Goal: Communication & Community: Answer question/provide support

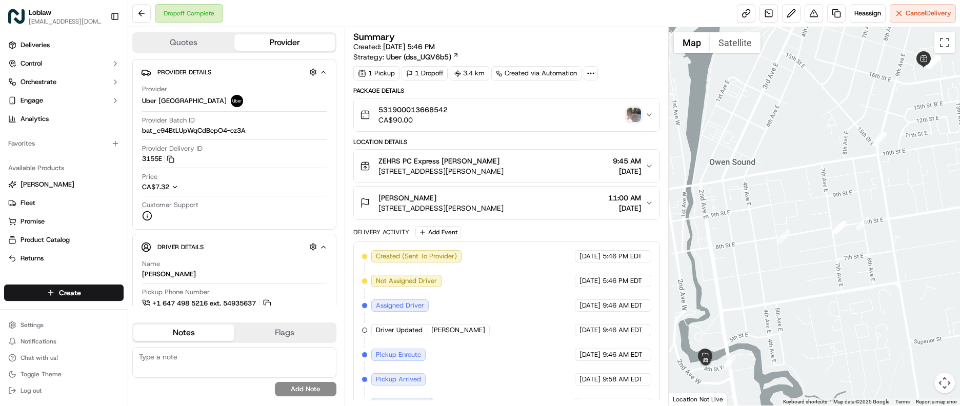
click at [638, 112] on img "button" at bounding box center [633, 115] width 14 height 14
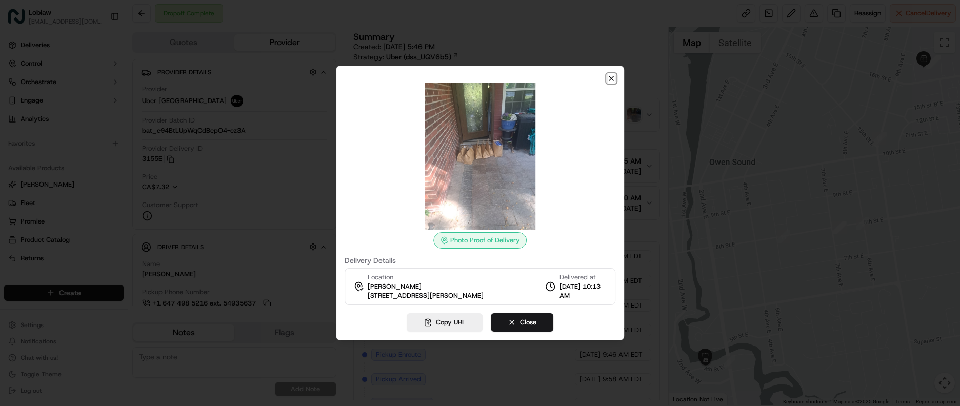
click at [614, 74] on icon "button" at bounding box center [611, 78] width 8 height 8
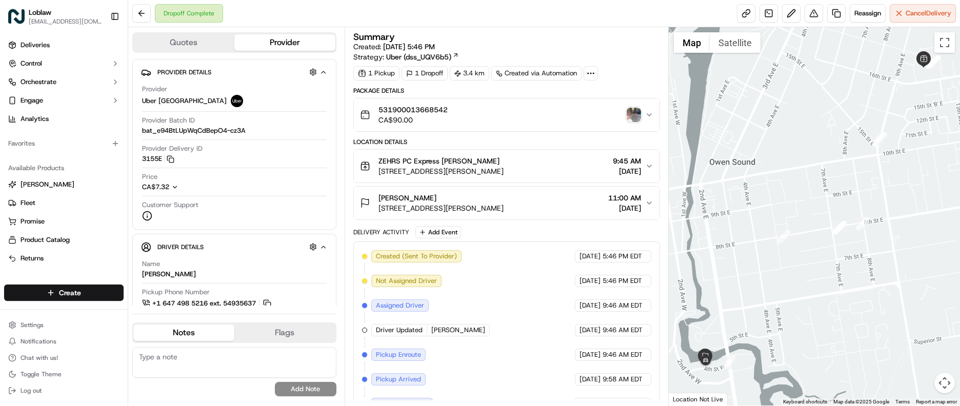
click at [636, 116] on img "button" at bounding box center [633, 115] width 14 height 14
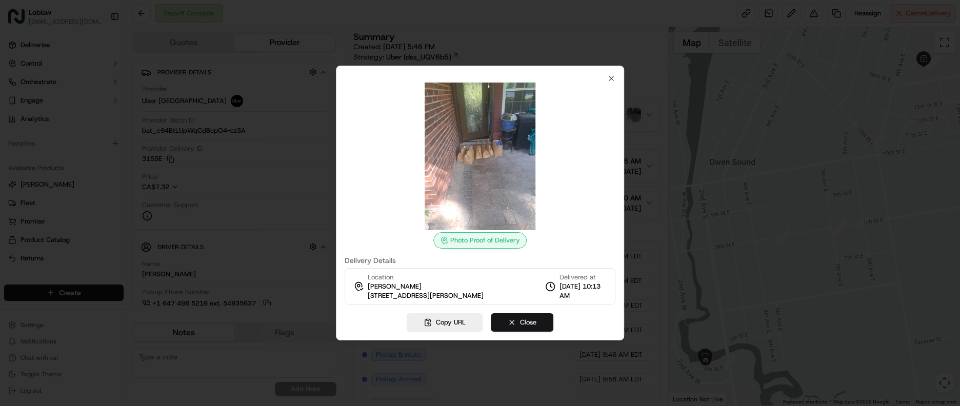
click at [516, 322] on button "Close" at bounding box center [522, 322] width 63 height 18
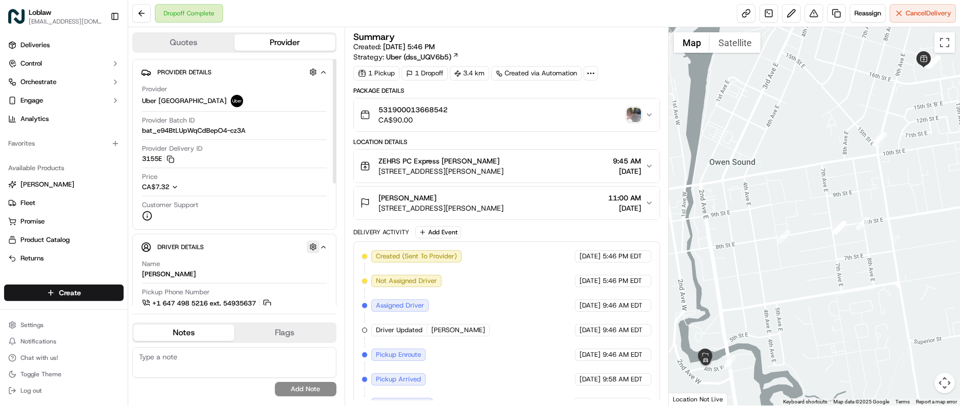
click at [312, 248] on button "button" at bounding box center [313, 246] width 13 height 13
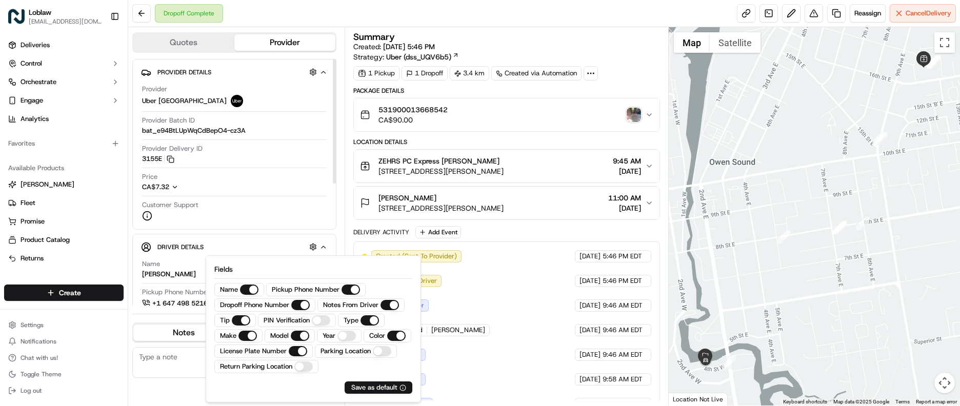
click at [341, 209] on div "Quotes Provider Provider Details Hidden ( 3 ) Provider Uber [GEOGRAPHIC_DATA] P…" at bounding box center [236, 216] width 216 height 378
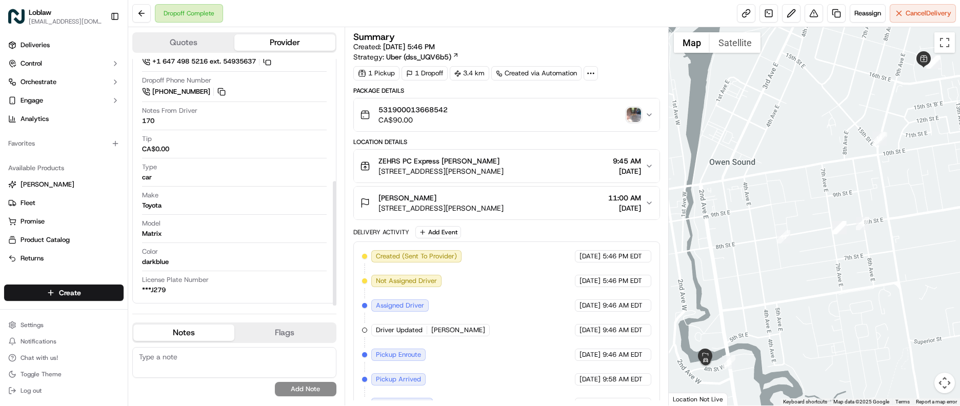
scroll to position [191, 0]
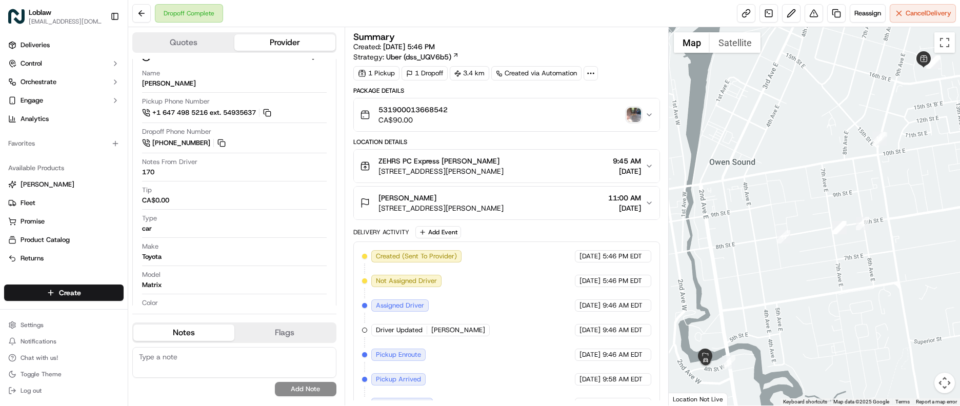
click at [630, 113] on img "button" at bounding box center [633, 115] width 14 height 14
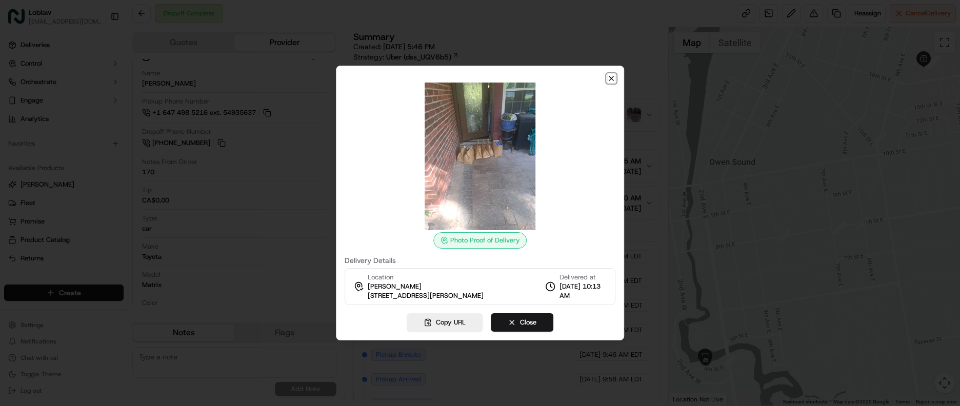
click at [610, 77] on icon "button" at bounding box center [611, 78] width 4 height 4
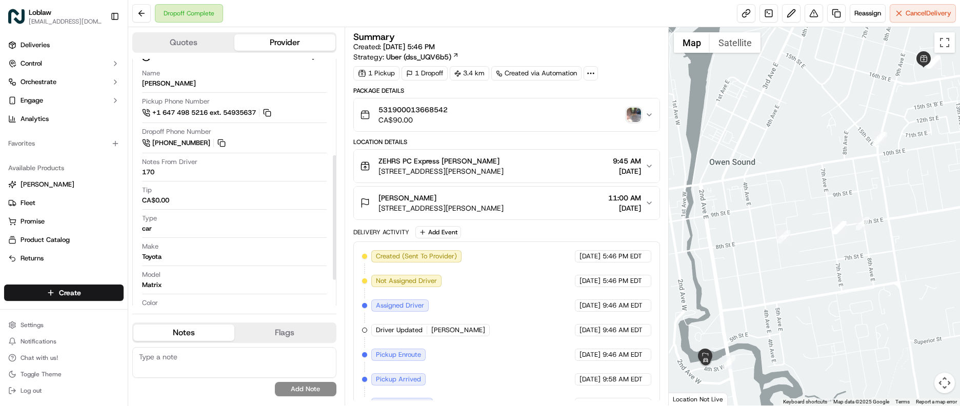
click at [191, 35] on button "Quotes" at bounding box center [183, 42] width 101 height 16
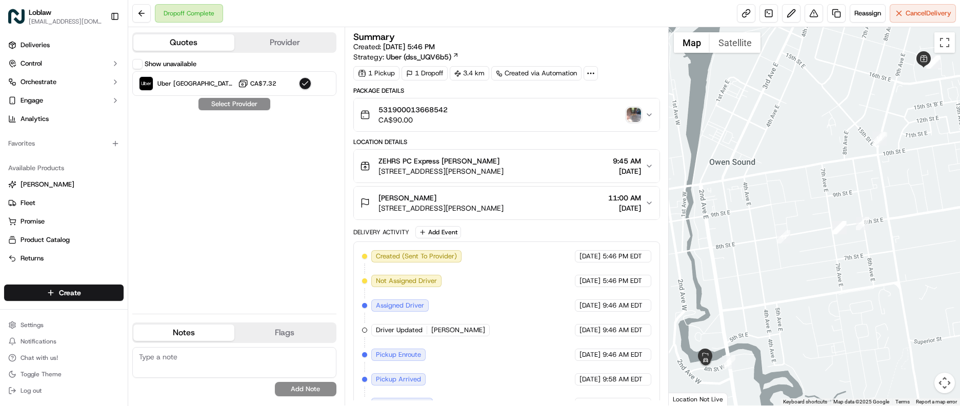
click at [308, 39] on button "Provider" at bounding box center [284, 42] width 101 height 16
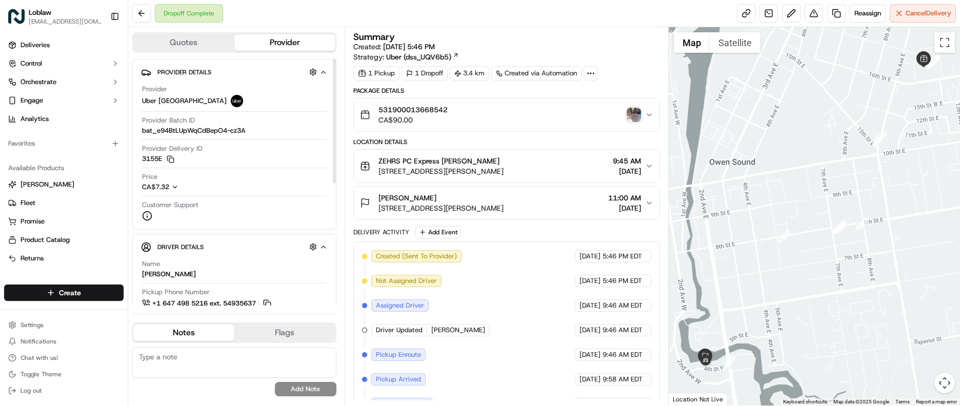
click at [176, 191] on div "CA$7.32" at bounding box center [164, 187] width 44 height 9
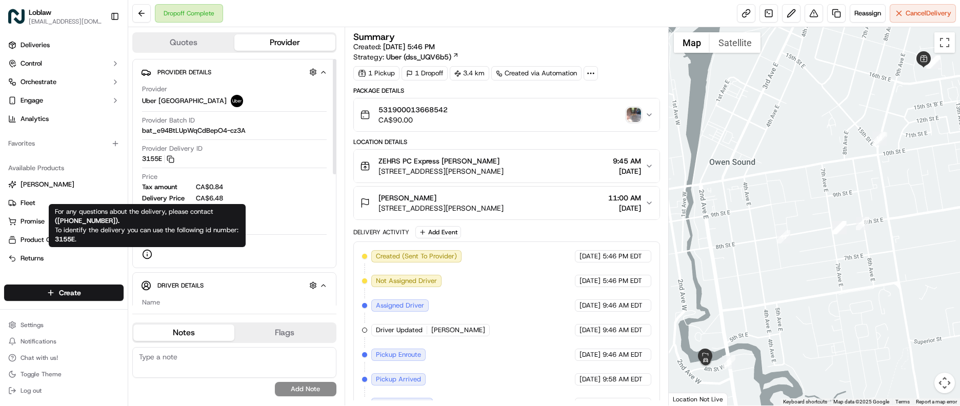
click at [146, 255] on icon at bounding box center [147, 254] width 10 height 10
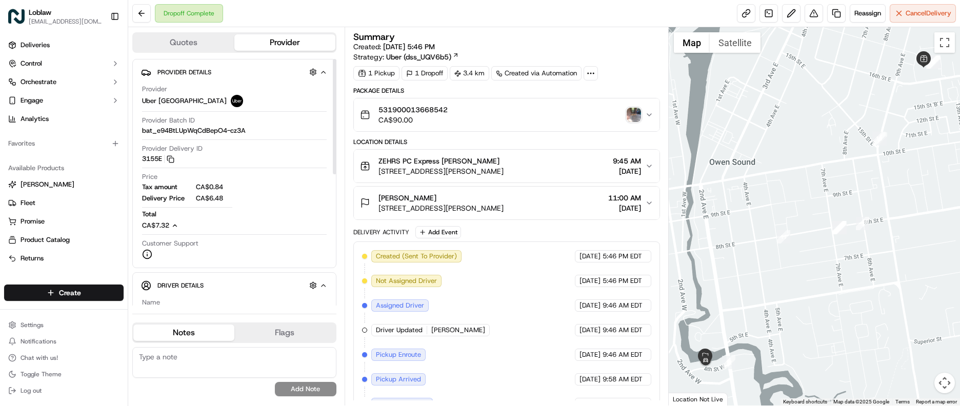
click at [146, 255] on icon at bounding box center [147, 254] width 10 height 10
click at [594, 74] on circle at bounding box center [593, 73] width 1 height 1
click at [623, 38] on div "Summary" at bounding box center [506, 36] width 307 height 9
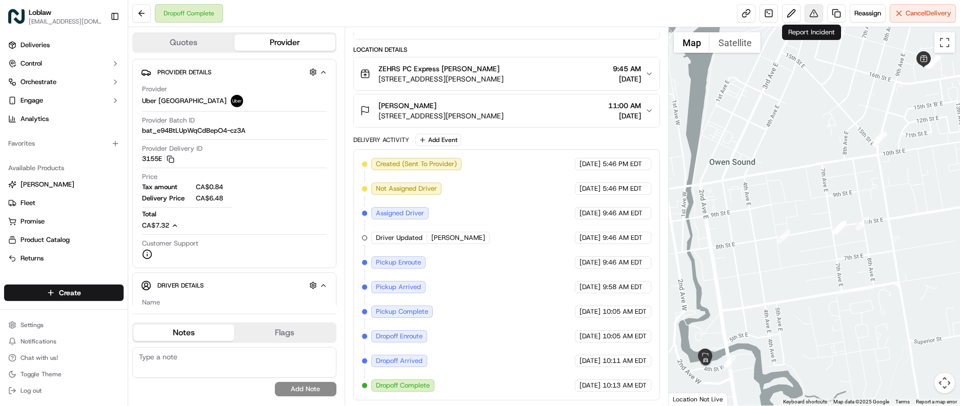
click at [812, 9] on button at bounding box center [813, 13] width 18 height 18
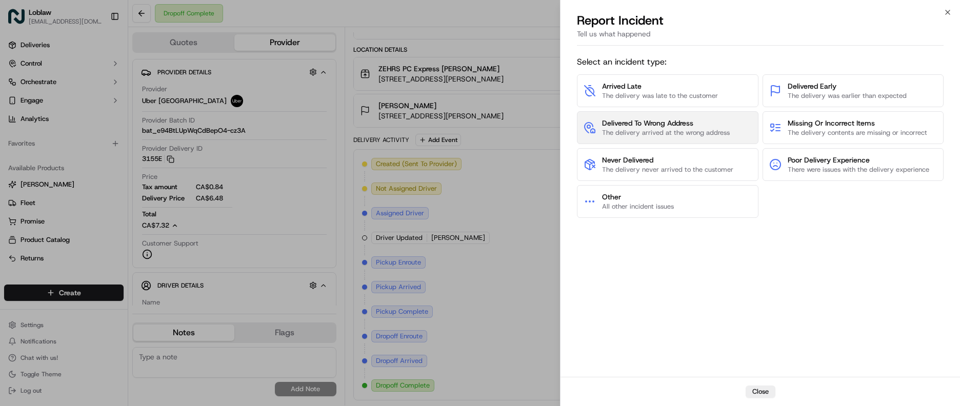
click at [644, 134] on span "The delivery arrived at the wrong address" at bounding box center [666, 132] width 128 height 9
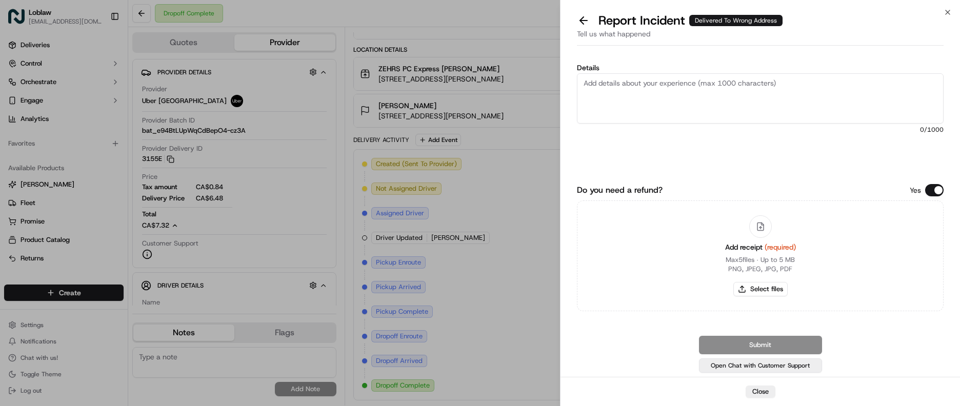
click at [744, 369] on button "Open Chat with Customer Support" at bounding box center [760, 365] width 123 height 14
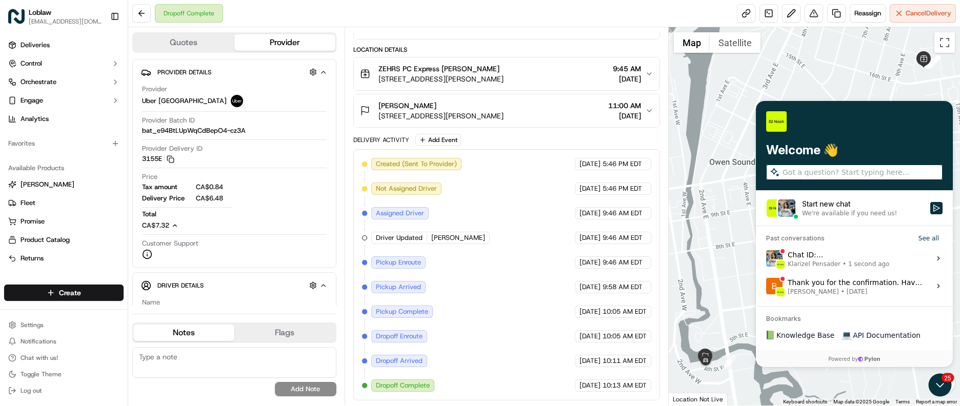
click at [836, 210] on div "We're available if you need us!" at bounding box center [849, 213] width 95 height 8
click at [930, 210] on button "Start new chat We're available if you need us!" at bounding box center [936, 208] width 12 height 12
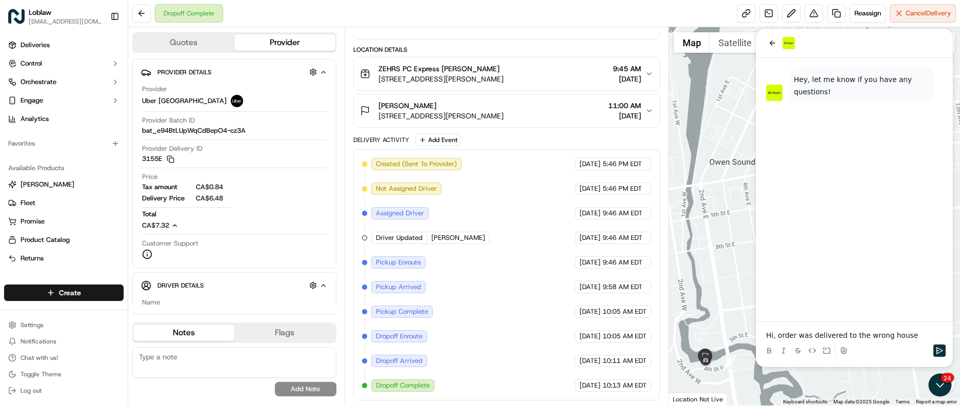
click at [899, 336] on p "Hi, order was delivered to the wrong house" at bounding box center [854, 335] width 176 height 10
click at [945, 353] on div at bounding box center [854, 350] width 189 height 21
click at [938, 351] on icon "Send" at bounding box center [939, 351] width 8 height 8
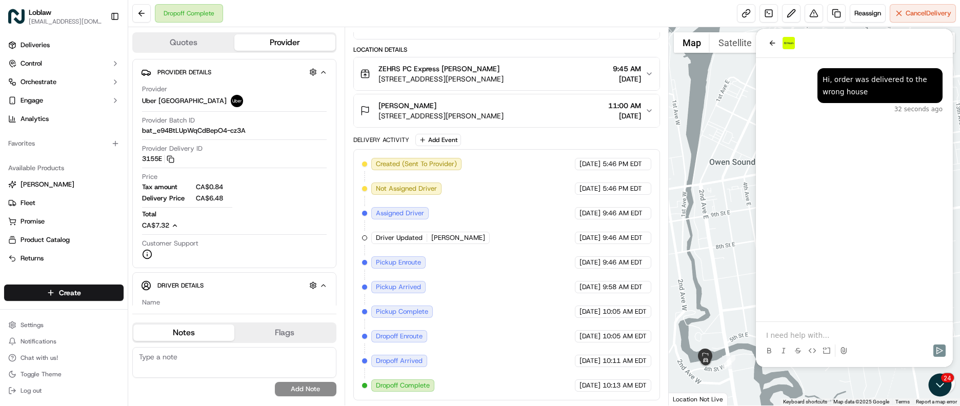
click at [840, 118] on div "Hi, order was delivered to the wrong house 32 seconds ago" at bounding box center [854, 91] width 197 height 66
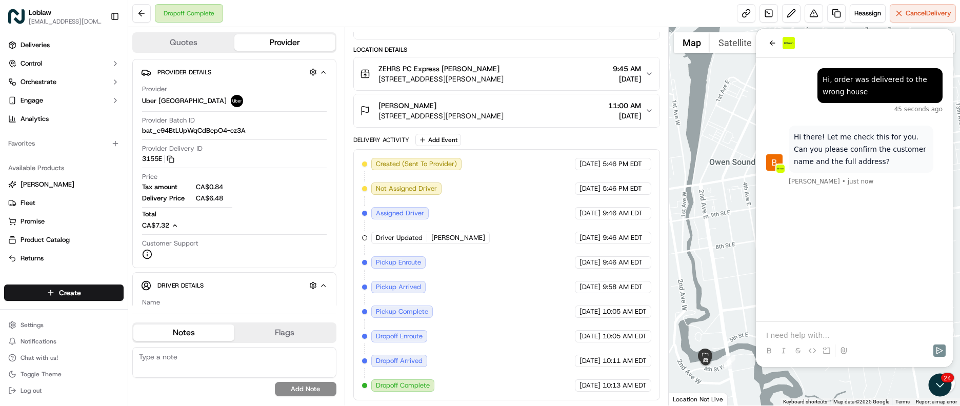
click at [426, 25] on div "Dropoff Complete Reassign Cancel Delivery" at bounding box center [544, 13] width 832 height 27
click at [436, 10] on div "Dropoff Complete Reassign Cancel Delivery" at bounding box center [544, 13] width 832 height 27
drag, startPoint x: 554, startPoint y: 116, endPoint x: 375, endPoint y: 106, distance: 179.2
click at [375, 106] on div "[PERSON_NAME] [STREET_ADDRESS][PERSON_NAME] 11:00 AM [DATE]" at bounding box center [503, 110] width 286 height 21
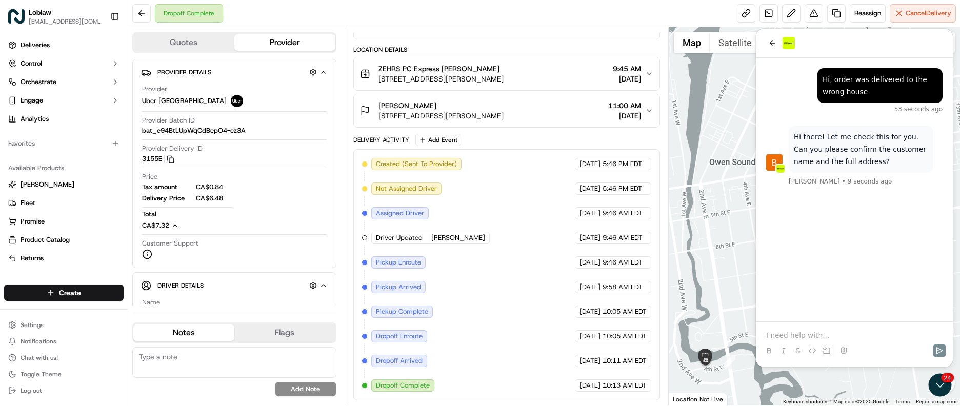
copy div "[PERSON_NAME] [STREET_ADDRESS][PERSON_NAME]"
click at [789, 334] on p at bounding box center [854, 335] width 176 height 10
drag, startPoint x: 805, startPoint y: 327, endPoint x: 765, endPoint y: 325, distance: 40.0
click at [765, 325] on div "[PERSON_NAME] [PERSON_NAME] [STREET_ADDRESS][PERSON_NAME]" at bounding box center [854, 325] width 189 height 31
click at [939, 351] on icon "Send" at bounding box center [939, 351] width 8 height 8
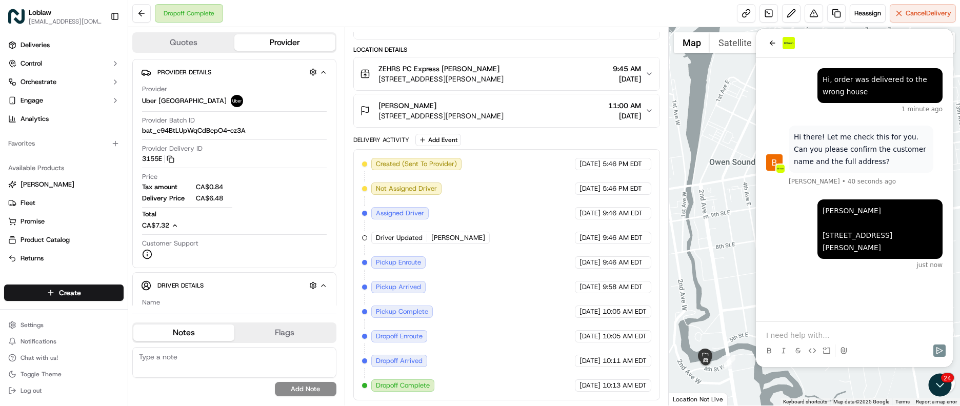
click at [779, 332] on p at bounding box center [854, 335] width 176 height 10
click at [801, 331] on p at bounding box center [854, 335] width 176 height 10
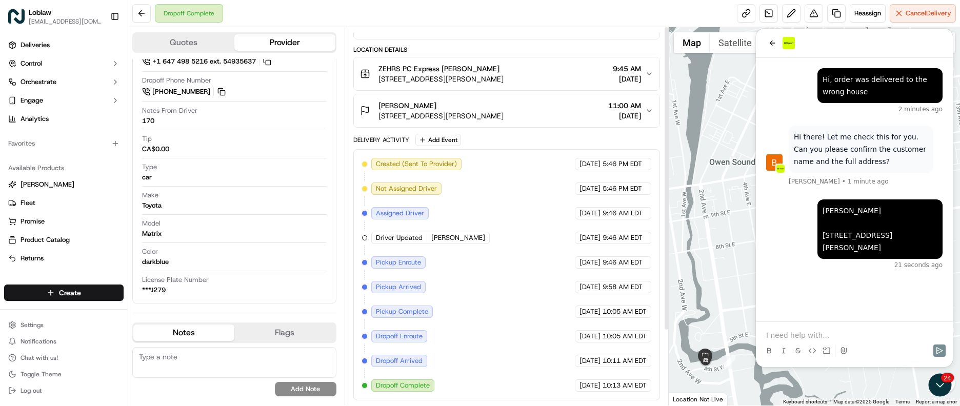
scroll to position [0, 0]
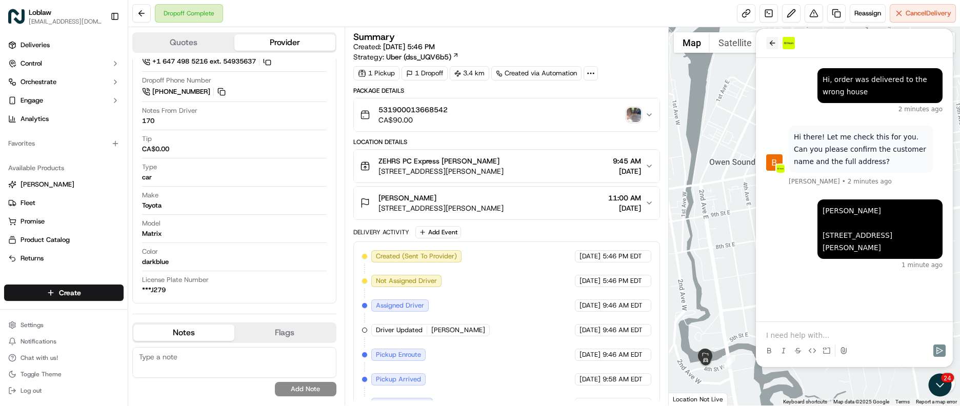
click at [774, 46] on icon "back" at bounding box center [772, 43] width 8 height 8
